Goal: Information Seeking & Learning: Learn about a topic

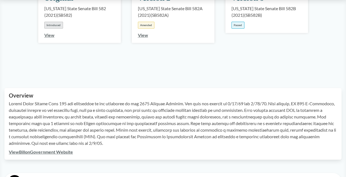
scroll to position [193, 0]
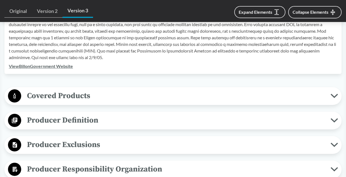
click at [134, 123] on span "Producer Definition" at bounding box center [176, 120] width 310 height 12
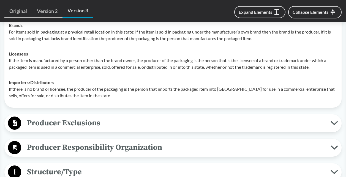
scroll to position [248, 0]
click at [126, 122] on span "Producer Exclusions" at bounding box center [176, 123] width 310 height 12
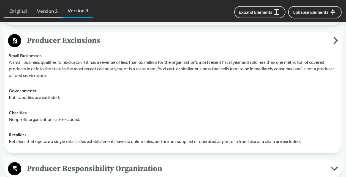
scroll to position [441, 0]
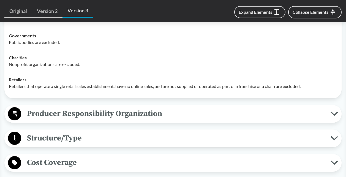
click at [133, 117] on span "Producer Responsibility Organization" at bounding box center [176, 114] width 310 height 12
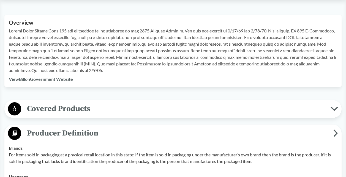
scroll to position [165, 0]
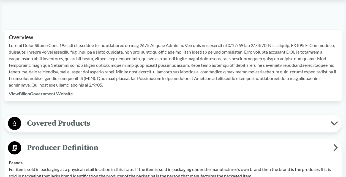
click at [117, 119] on span "Covered Products" at bounding box center [176, 123] width 310 height 12
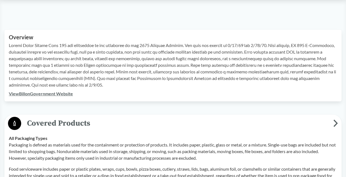
click at [61, 93] on link "View Bill on Government Website" at bounding box center [41, 93] width 64 height 5
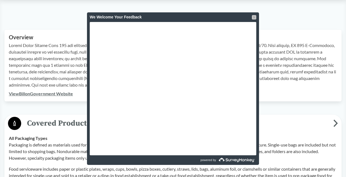
click at [255, 16] on div at bounding box center [254, 17] width 4 height 4
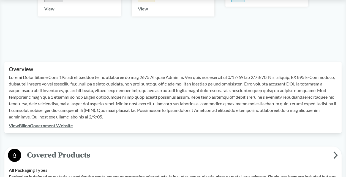
scroll to position [83, 0]
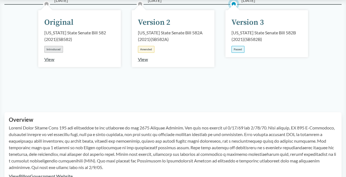
click at [142, 58] on link "View" at bounding box center [143, 59] width 10 height 5
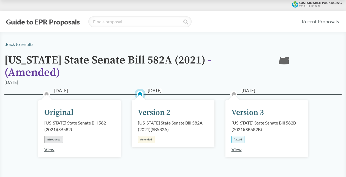
click at [236, 147] on link "View" at bounding box center [237, 149] width 10 height 5
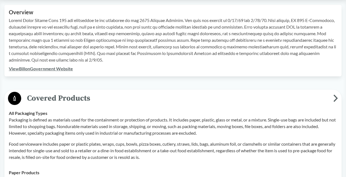
scroll to position [165, 0]
